Goal: Task Accomplishment & Management: Manage account settings

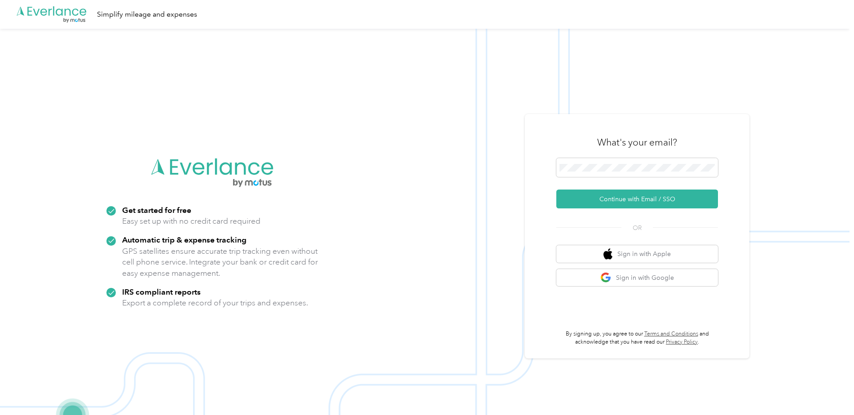
click at [617, 177] on div at bounding box center [637, 169] width 162 height 22
drag, startPoint x: 638, startPoint y: 199, endPoint x: 616, endPoint y: 211, distance: 24.7
click at [638, 199] on button "Continue with Email / SSO" at bounding box center [637, 198] width 162 height 19
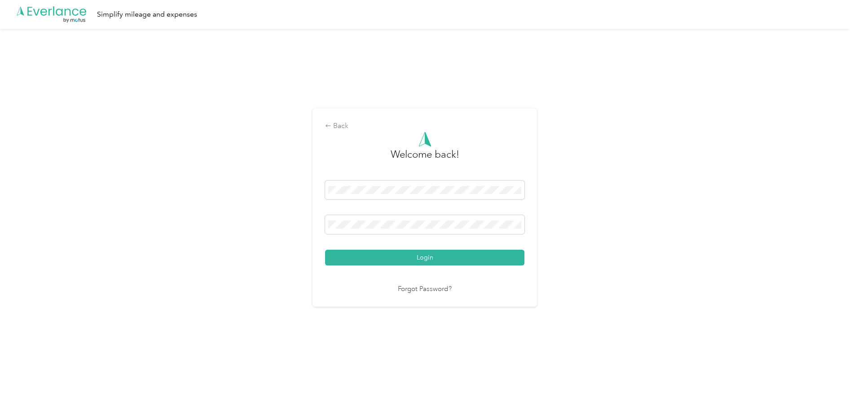
click at [427, 254] on button "Login" at bounding box center [424, 258] width 199 height 16
